Goal: Find specific page/section

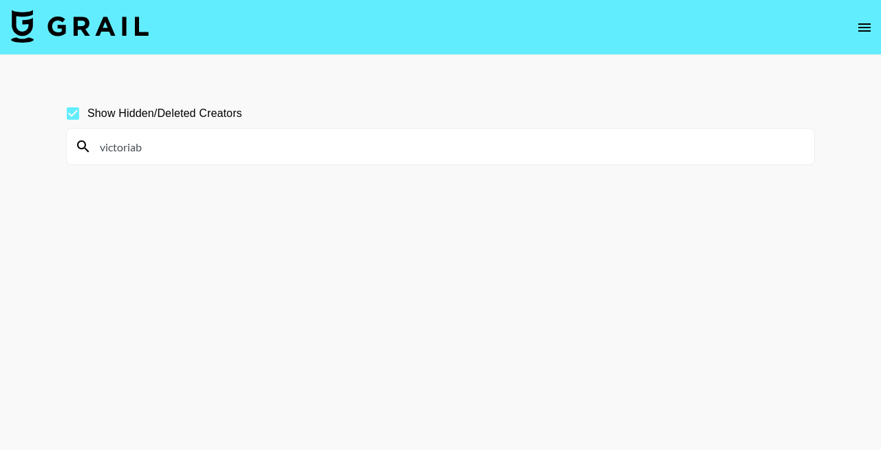
scroll to position [66, 0]
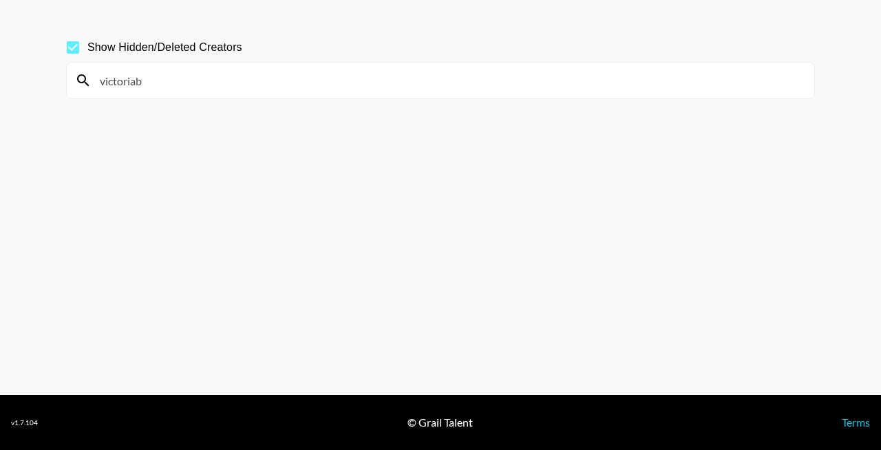
click at [225, 85] on input "victoriab" at bounding box center [449, 81] width 715 height 22
paste input "musiclyrics0023 [PERSON_NAME].nega_ ipodwrld emiliatmy ybaligha pattywitthephat…"
type input "musiclyrics0023 [PERSON_NAME].nega_ ipodwrld emiliatmy ybaligha pattywitthephat…"
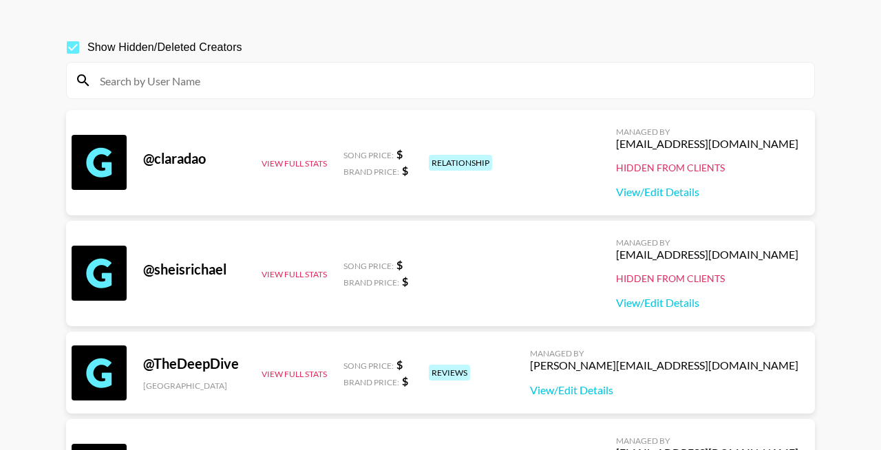
scroll to position [54, 0]
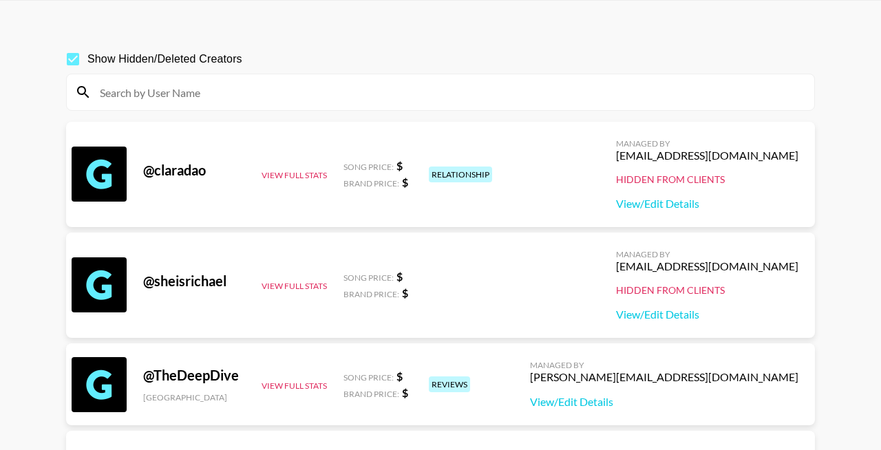
paste input "johnreyslife"
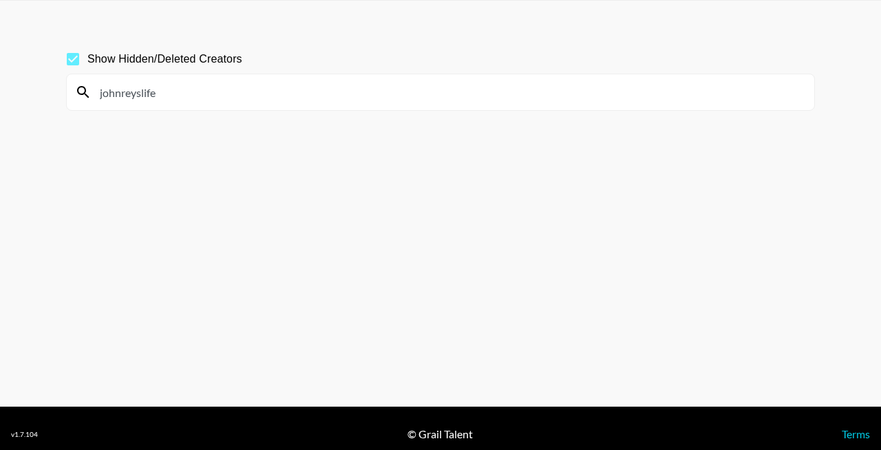
click at [215, 102] on input "johnreyslife" at bounding box center [449, 92] width 715 height 22
paste input "parkerlemonn"
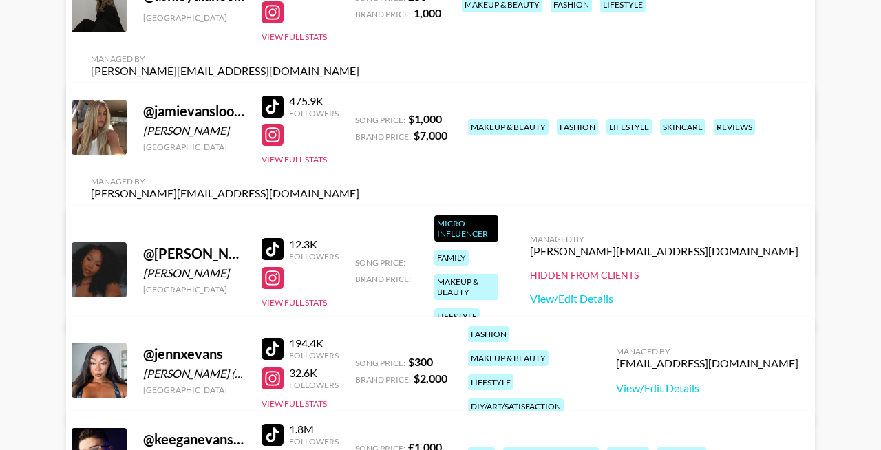
scroll to position [0, 0]
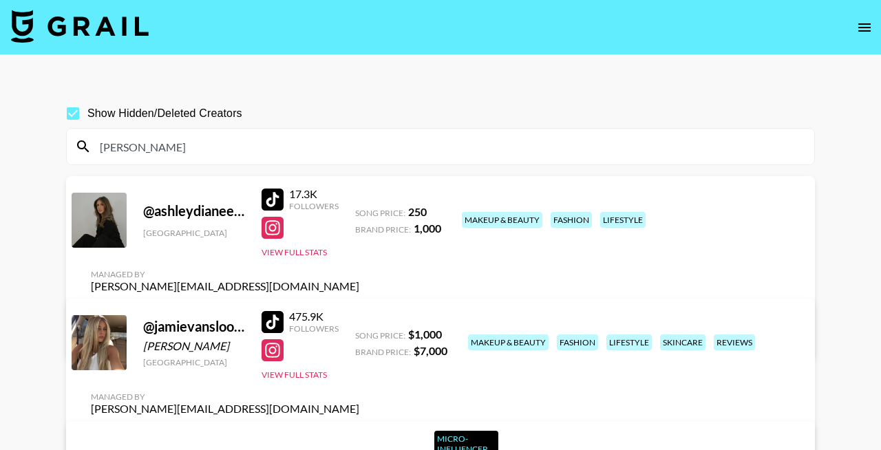
click at [249, 158] on div "[PERSON_NAME]" at bounding box center [441, 147] width 748 height 36
click at [249, 148] on input "[PERSON_NAME]" at bounding box center [449, 147] width 715 height 22
paste input "omznation"
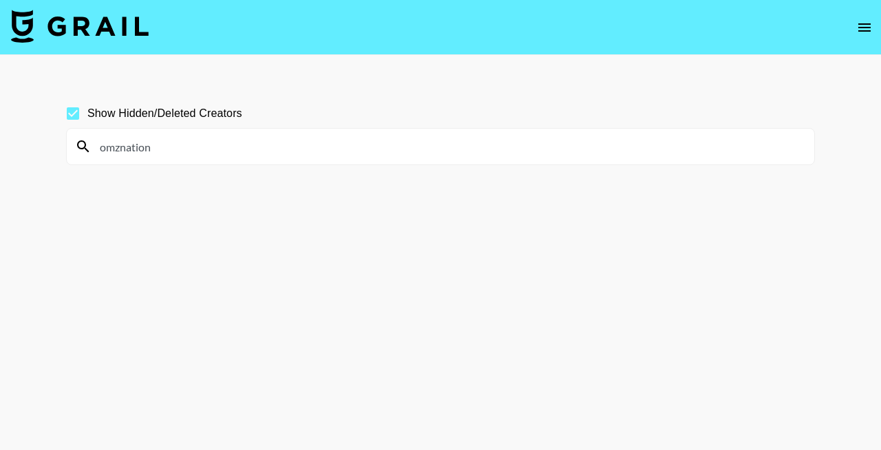
click at [279, 106] on div "Show Hidden/Deleted Creators" at bounding box center [440, 113] width 749 height 29
click at [258, 147] on input "omznation" at bounding box center [449, 147] width 715 height 22
paste input "inniz"
type input "inniz"
